Goal: Obtain resource: Download file/media

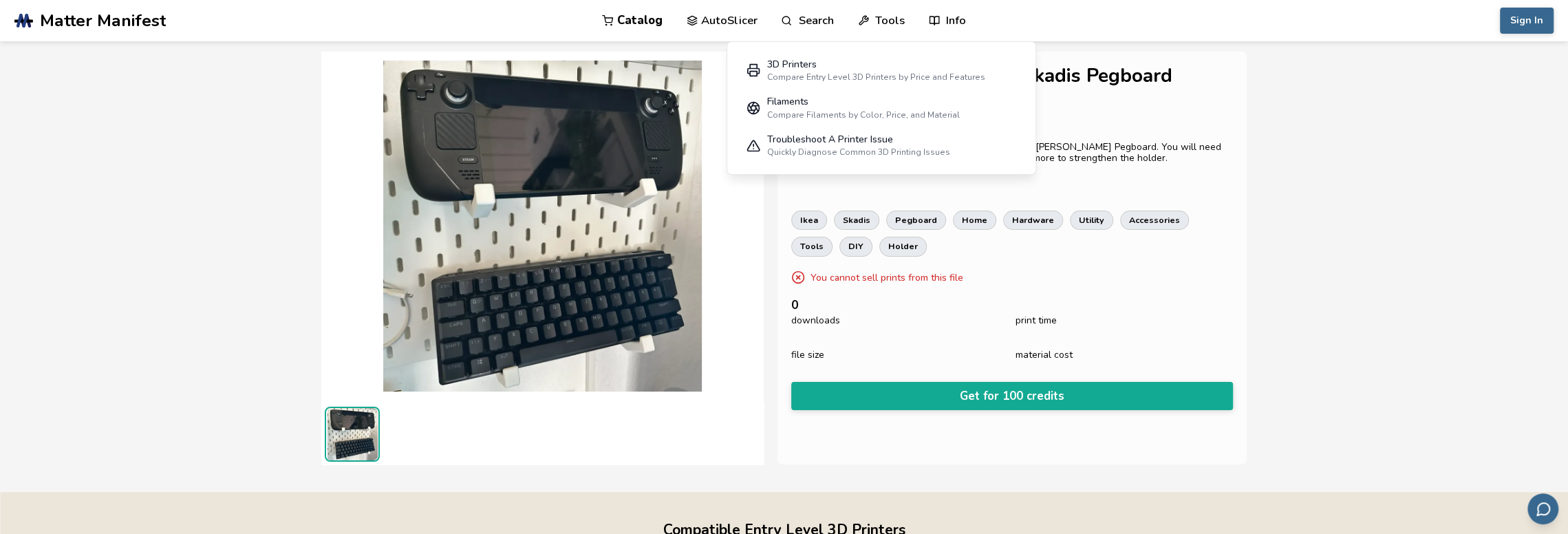
drag, startPoint x: 1283, startPoint y: 102, endPoint x: 1252, endPoint y: 93, distance: 32.3
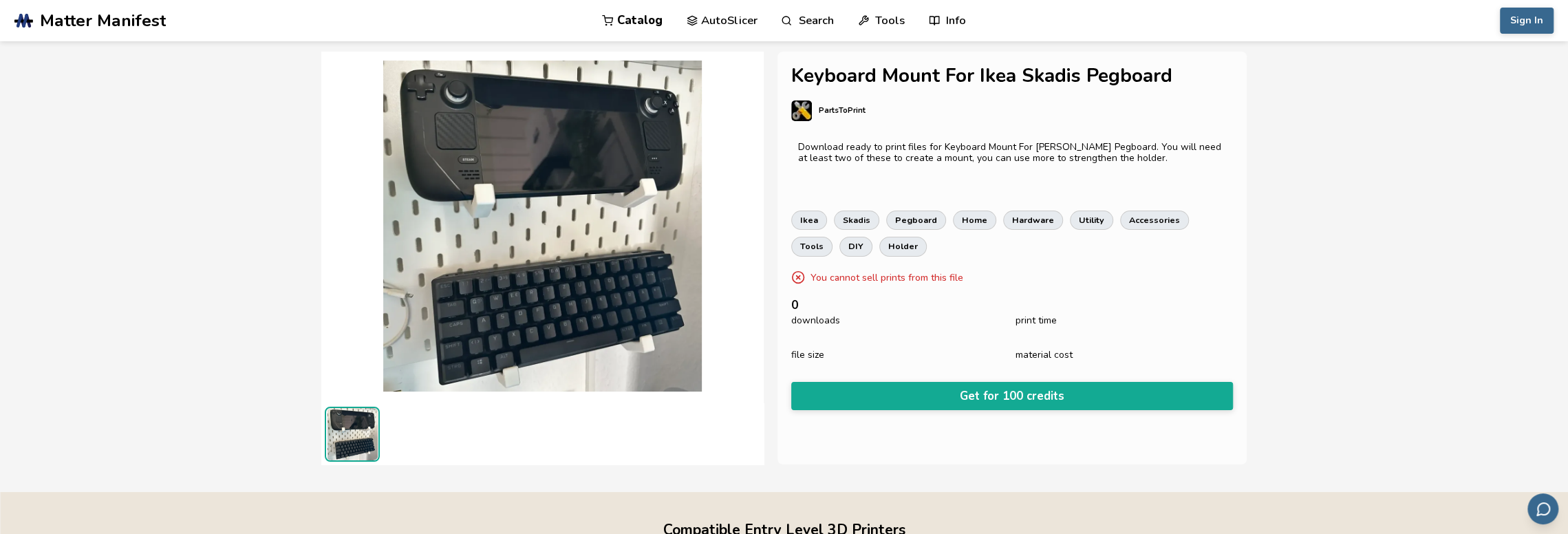
click at [1113, 118] on link "PartsToPrint" at bounding box center [1012, 118] width 442 height 35
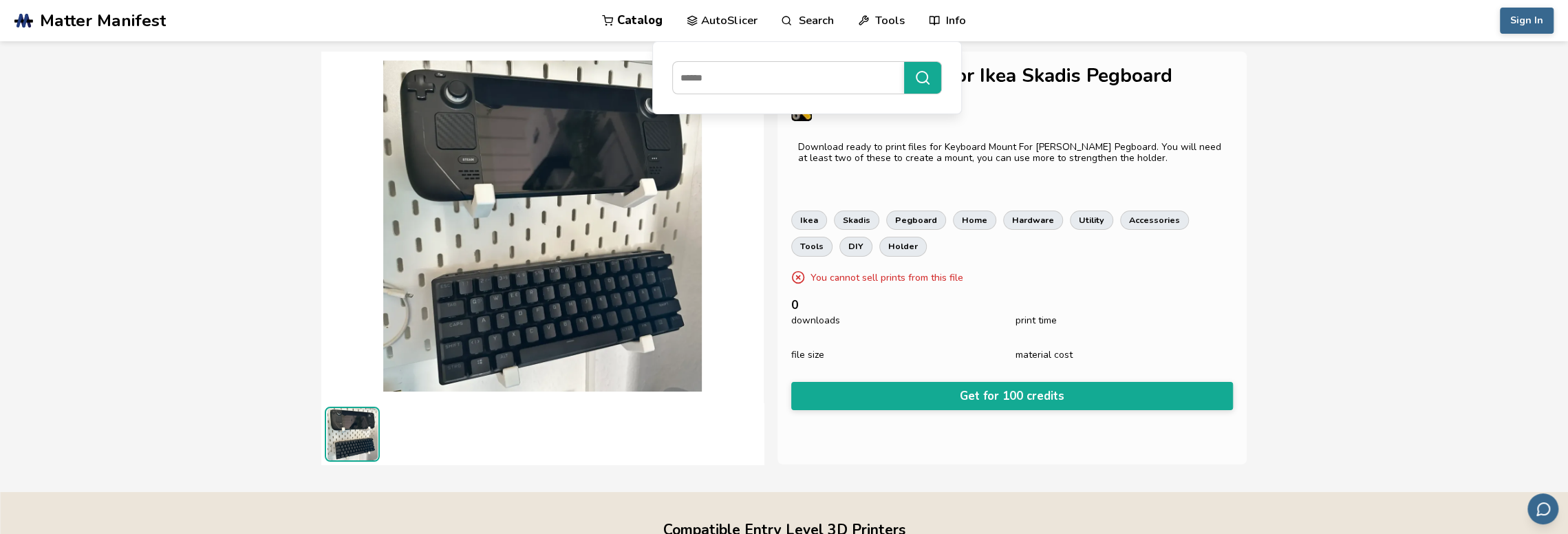
click at [1173, 144] on p "Download ready to print files for Keyboard Mount For [PERSON_NAME] Pegboard. Yo…" at bounding box center [1012, 153] width 428 height 22
click at [994, 120] on link "PartsToPrint" at bounding box center [1012, 118] width 442 height 35
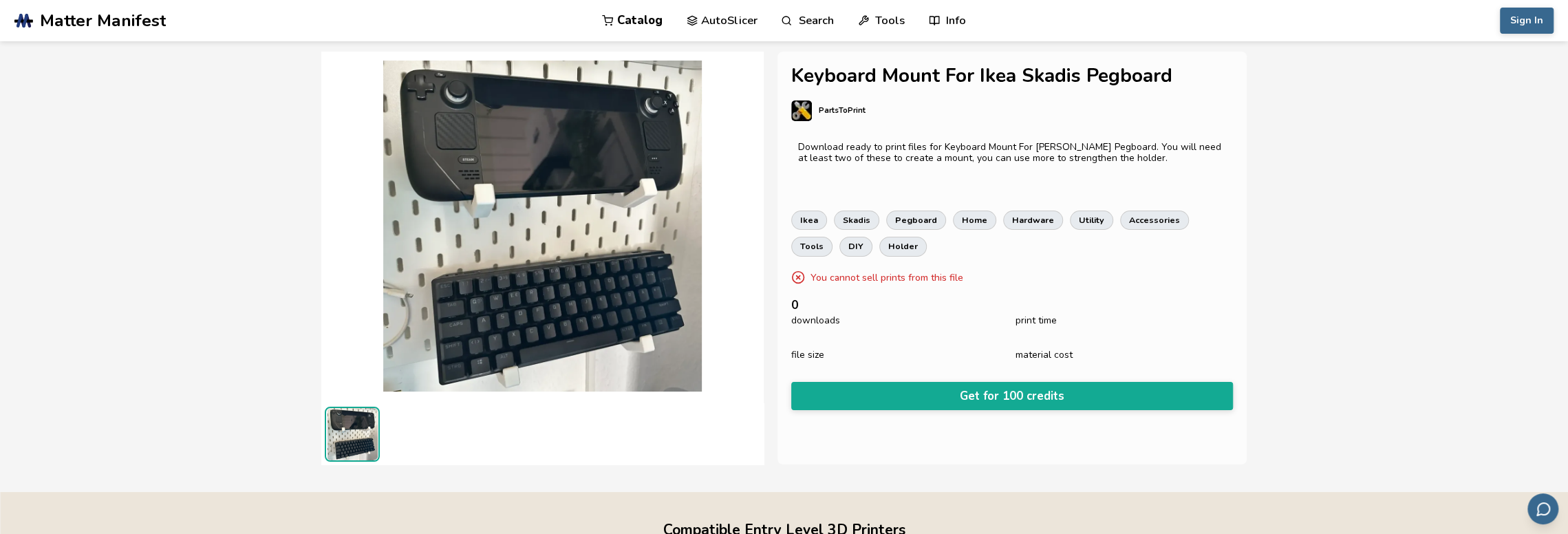
click at [1173, 83] on h1 "Keyboard Mount For Ikea Skadis Pegboard" at bounding box center [1012, 76] width 442 height 21
